Goal: Task Accomplishment & Management: Manage account settings

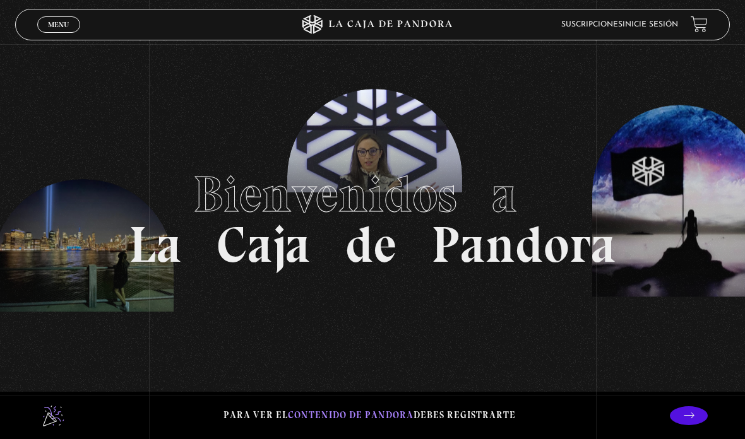
click at [69, 28] on span "Menu" at bounding box center [58, 25] width 21 height 8
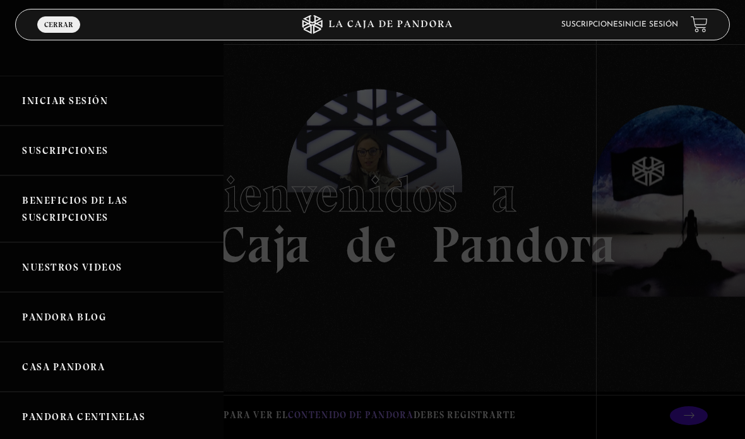
click at [105, 99] on link "Iniciar Sesión" at bounding box center [111, 101] width 223 height 50
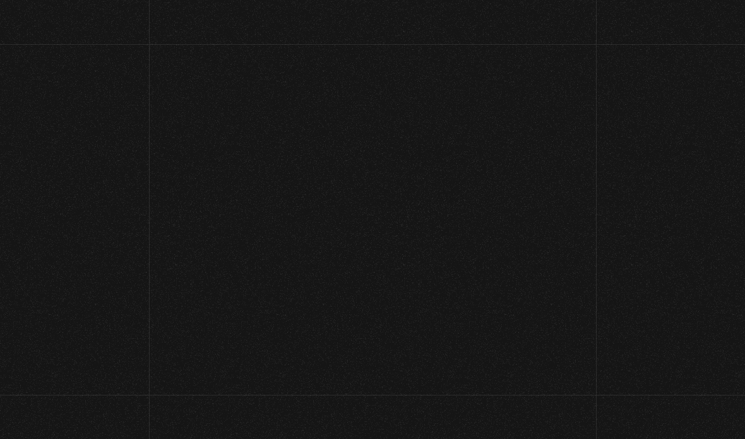
scroll to position [78, 0]
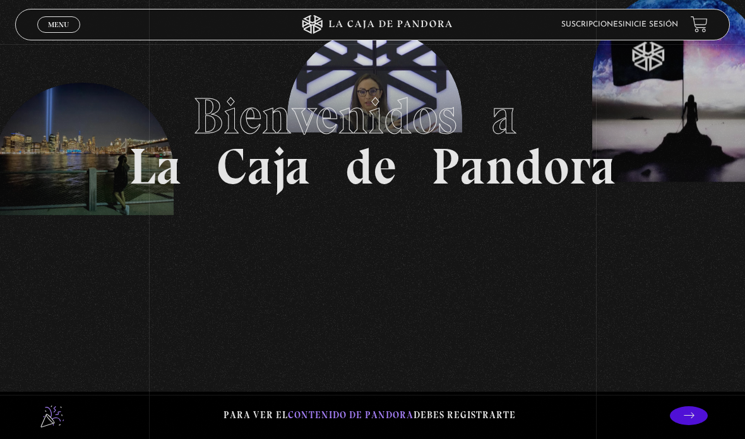
click at [57, 21] on span "Menu" at bounding box center [58, 25] width 21 height 8
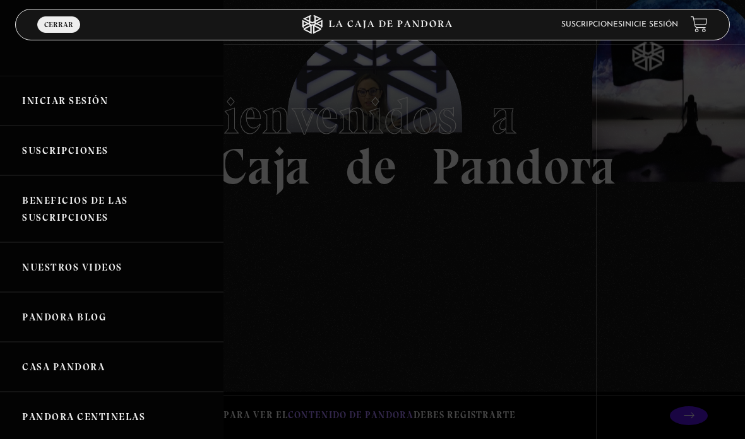
click at [122, 103] on link "Iniciar Sesión" at bounding box center [111, 101] width 223 height 50
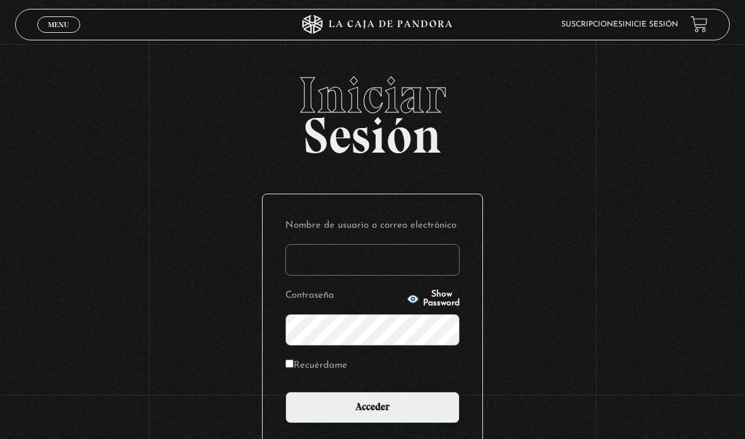
type input "[PERSON_NAME][EMAIL_ADDRESS][PERSON_NAME][PERSON_NAME][DOMAIN_NAME]"
click at [293, 368] on input "Recuérdame" at bounding box center [289, 364] width 8 height 8
checkbox input "true"
click at [350, 418] on input "Acceder" at bounding box center [372, 408] width 174 height 32
